Goal: Transaction & Acquisition: Register for event/course

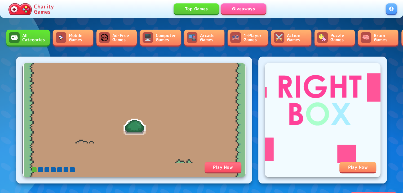
click at [389, 10] on link at bounding box center [391, 8] width 11 height 11
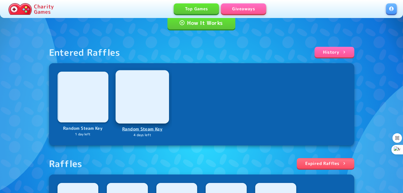
scroll to position [135, 0]
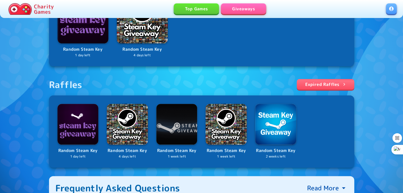
click at [325, 88] on link "Expired Raffles" at bounding box center [324, 84] width 57 height 11
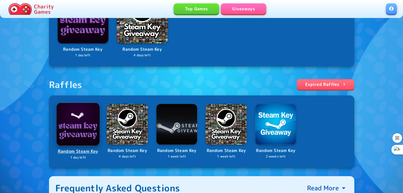
click at [87, 114] on img at bounding box center [77, 124] width 43 height 43
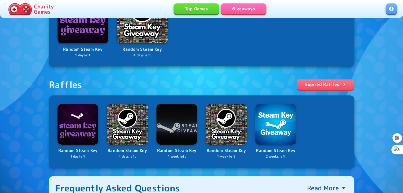
click at [327, 84] on link "Expired Raffles" at bounding box center [324, 84] width 57 height 11
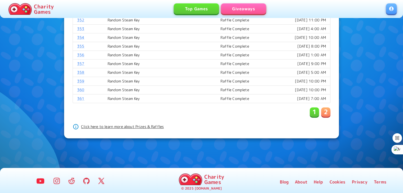
scroll to position [399, 0]
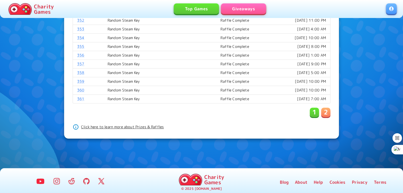
click at [324, 114] on div "1 2" at bounding box center [319, 113] width 21 height 10
click at [325, 112] on p "2" at bounding box center [325, 112] width 4 height 8
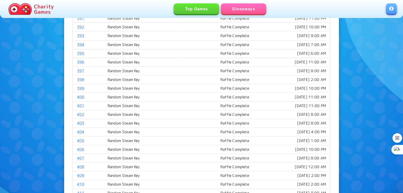
scroll to position [399, 0]
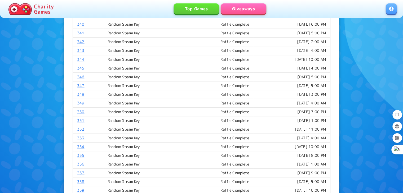
scroll to position [399, 0]
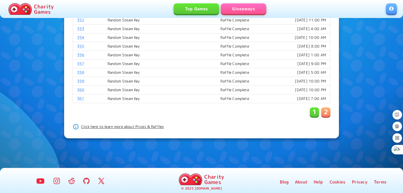
click at [323, 108] on p "2" at bounding box center [325, 112] width 4 height 8
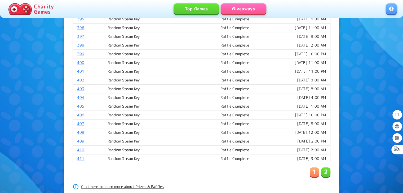
scroll to position [342, 0]
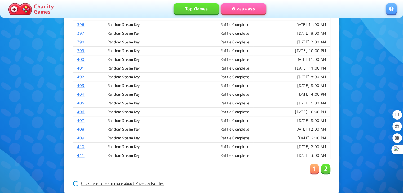
click at [82, 153] on link "411" at bounding box center [80, 155] width 7 height 5
click at [78, 144] on link "410" at bounding box center [80, 146] width 7 height 5
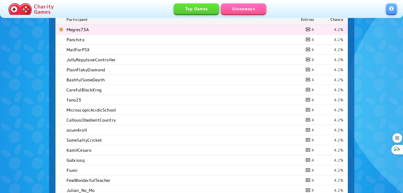
scroll to position [289, 0]
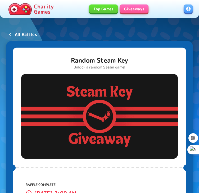
click at [29, 34] on p "All Raffles" at bounding box center [26, 34] width 22 height 6
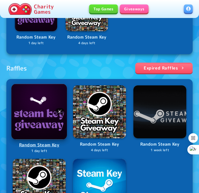
scroll to position [161, 0]
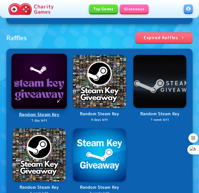
click at [35, 97] on img at bounding box center [39, 81] width 56 height 56
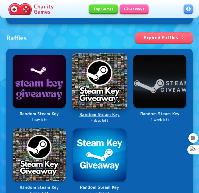
click at [97, 96] on img at bounding box center [100, 81] width 56 height 56
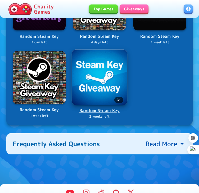
scroll to position [239, 0]
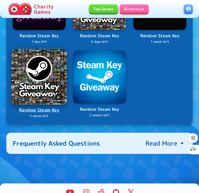
click at [57, 88] on img at bounding box center [39, 77] width 56 height 56
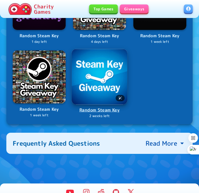
click at [96, 104] on img at bounding box center [100, 77] width 56 height 56
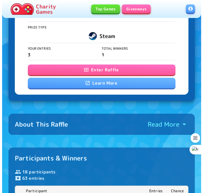
scroll to position [178, 0]
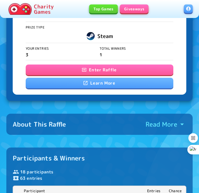
click at [76, 66] on button "Enter Raffle" at bounding box center [100, 70] width 148 height 11
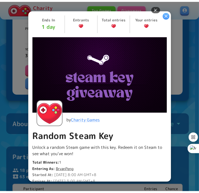
scroll to position [127, 0]
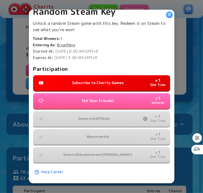
click at [168, 16] on icon "button" at bounding box center [169, 14] width 5 height 5
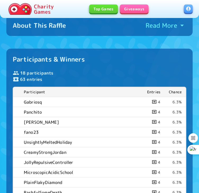
scroll to position [278, 0]
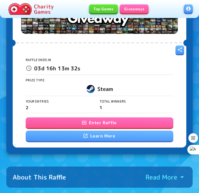
scroll to position [125, 0]
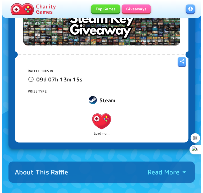
scroll to position [113, 0]
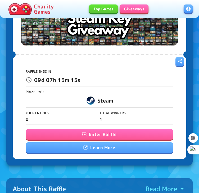
click at [71, 134] on button "Enter Raffle" at bounding box center [100, 134] width 148 height 11
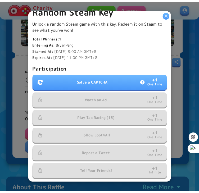
scroll to position [128, 0]
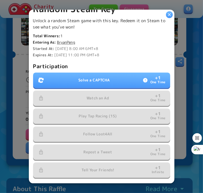
click at [100, 80] on p "Solve a CAPTCHA" at bounding box center [93, 80] width 31 height 5
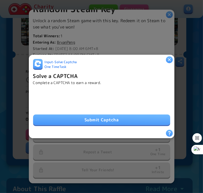
click at [64, 116] on button "Submit Captcha" at bounding box center [101, 120] width 137 height 11
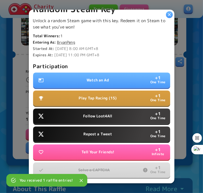
click at [85, 81] on button "Watch an Ad + 1 One Time" at bounding box center [101, 80] width 137 height 15
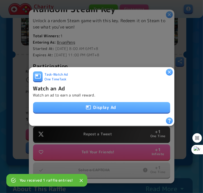
click at [82, 103] on button "Display Ad" at bounding box center [101, 107] width 137 height 11
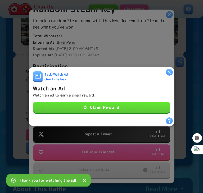
click at [101, 106] on button "Claim Reward" at bounding box center [101, 107] width 137 height 11
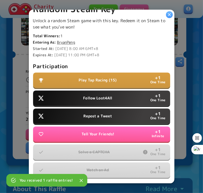
click at [113, 79] on p "Play Tap Racing (15)" at bounding box center [98, 80] width 38 height 5
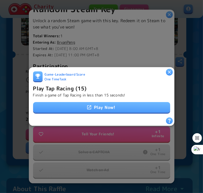
click at [167, 72] on icon "button" at bounding box center [169, 72] width 5 height 5
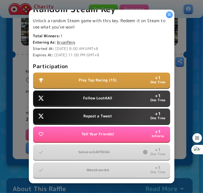
click at [167, 15] on icon "button" at bounding box center [169, 14] width 5 height 5
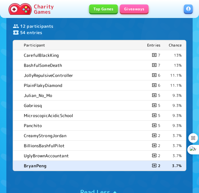
scroll to position [324, 0]
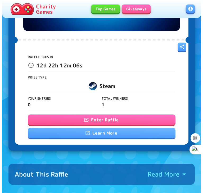
scroll to position [129, 0]
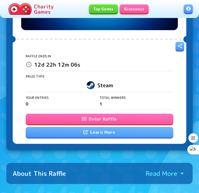
click at [92, 119] on button "Enter Raffle" at bounding box center [100, 119] width 148 height 11
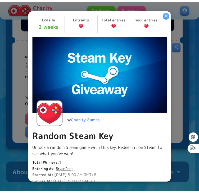
scroll to position [145, 0]
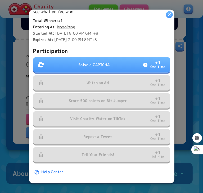
click at [113, 61] on button "Solve a CAPTCHA + 1 One Time" at bounding box center [101, 64] width 137 height 15
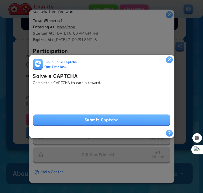
click at [46, 116] on button "Submit Captcha" at bounding box center [101, 120] width 137 height 11
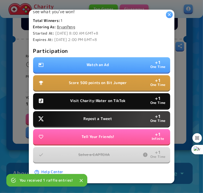
click at [49, 116] on div "Participation Watch an Ad + 1 One Time Score 500 points on Bit Jumper + 1 One T…" at bounding box center [101, 105] width 137 height 116
click at [66, 94] on button "Visit Charity:Water on TikTok + 1 One Time" at bounding box center [101, 100] width 137 height 15
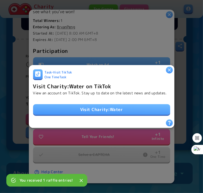
click at [66, 105] on link "Visit Charity:Water" at bounding box center [101, 109] width 137 height 11
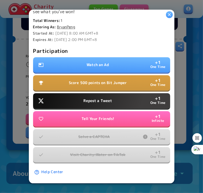
click at [108, 65] on button "Watch an Ad + 1 One Time" at bounding box center [101, 64] width 137 height 15
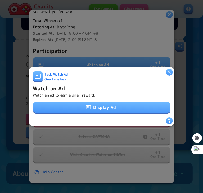
click at [100, 104] on button "Display Ad" at bounding box center [101, 107] width 137 height 11
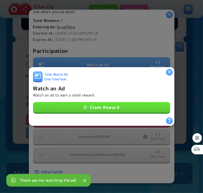
click at [124, 104] on button "Claim Reward" at bounding box center [101, 107] width 137 height 11
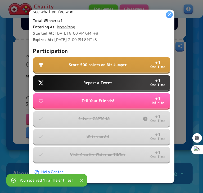
click at [139, 61] on button "Score 500 points on Bit Jumper + 1 One Time" at bounding box center [101, 64] width 137 height 15
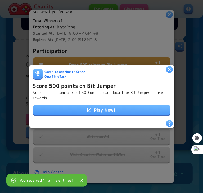
click at [111, 105] on link "Play Now!" at bounding box center [101, 110] width 137 height 11
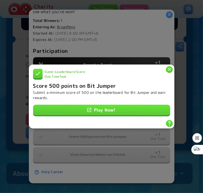
click at [167, 68] on icon "button" at bounding box center [169, 69] width 5 height 5
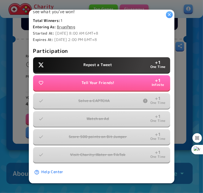
click at [168, 14] on icon "button" at bounding box center [169, 14] width 3 height 3
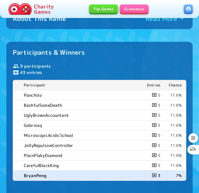
scroll to position [284, 0]
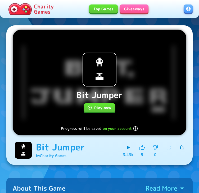
scroll to position [17, 0]
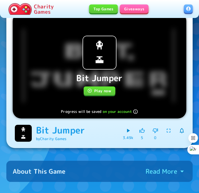
click at [91, 91] on icon "button" at bounding box center [89, 90] width 5 height 5
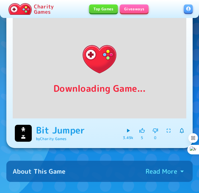
scroll to position [7, 0]
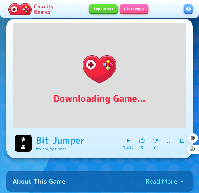
click at [170, 139] on icon "button" at bounding box center [168, 141] width 6 height 6
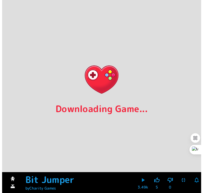
scroll to position [0, 0]
